Goal: Browse casually: Explore the website without a specific task or goal

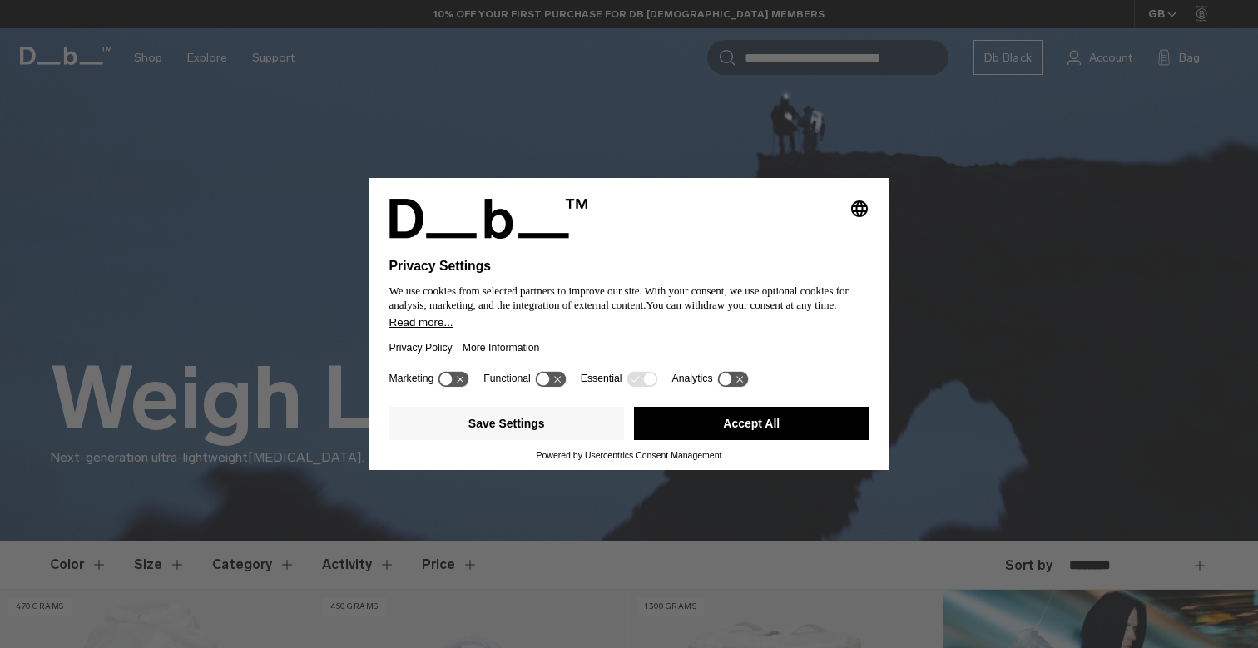
click at [718, 429] on button "Accept All" at bounding box center [751, 423] width 235 height 33
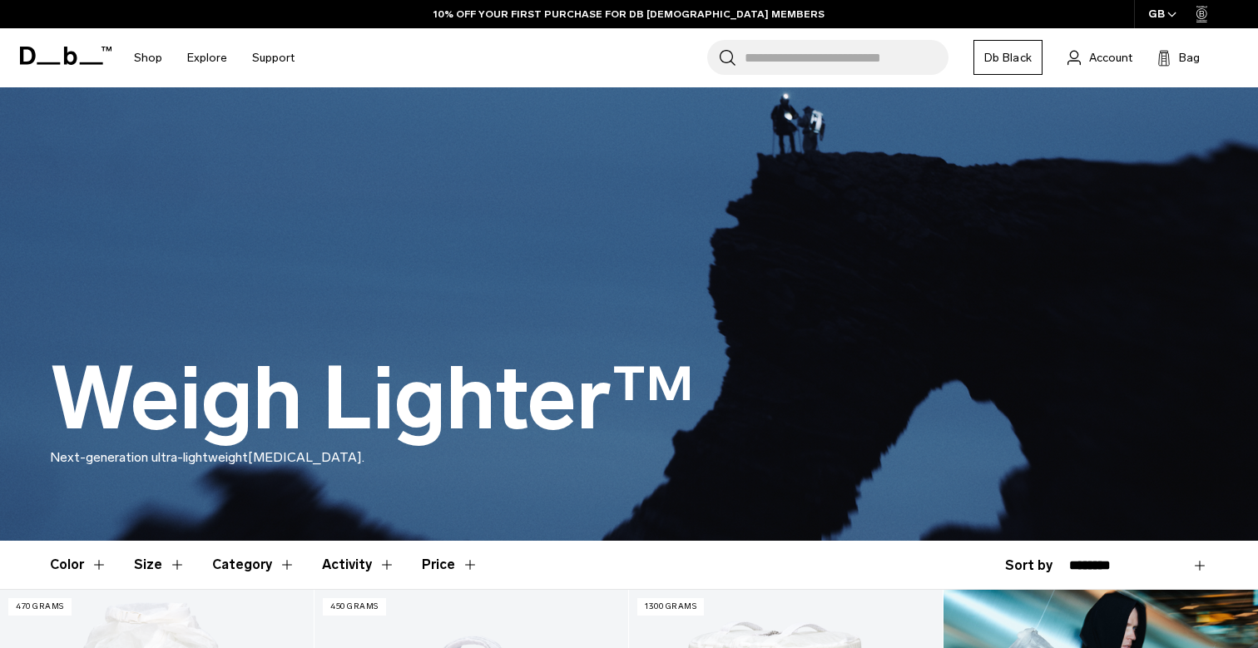
click at [61, 69] on span at bounding box center [66, 55] width 92 height 63
click at [68, 60] on icon at bounding box center [66, 56] width 92 height 18
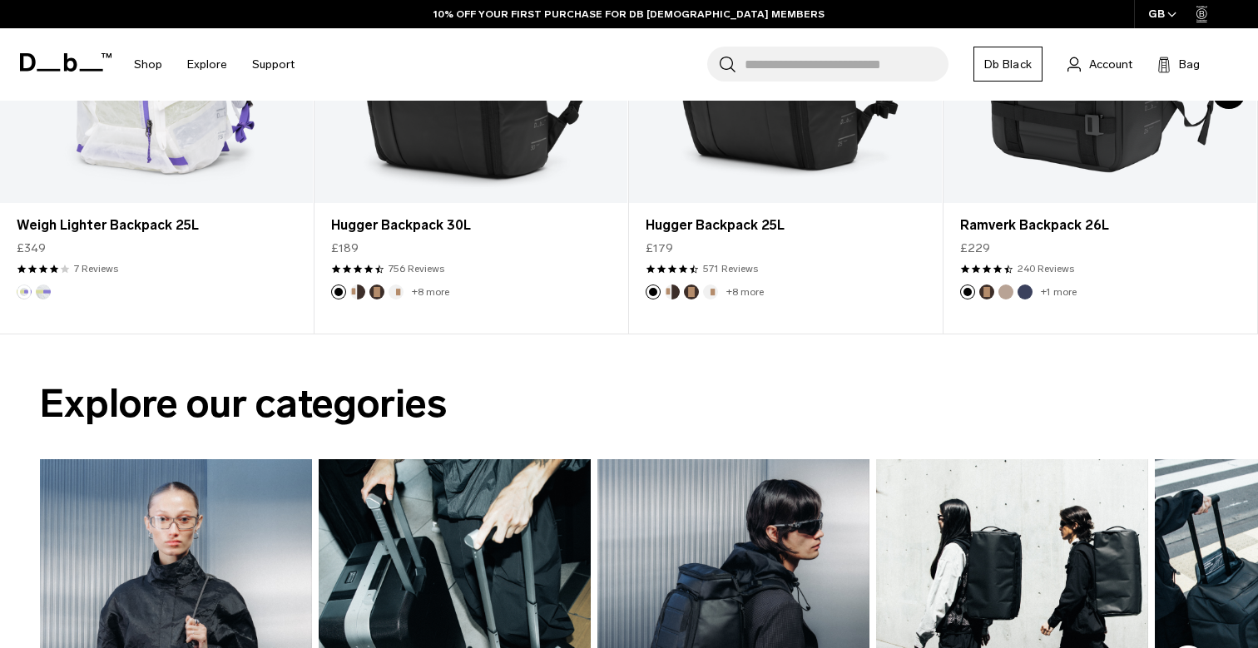
scroll to position [1076, 0]
